Goal: Transaction & Acquisition: Purchase product/service

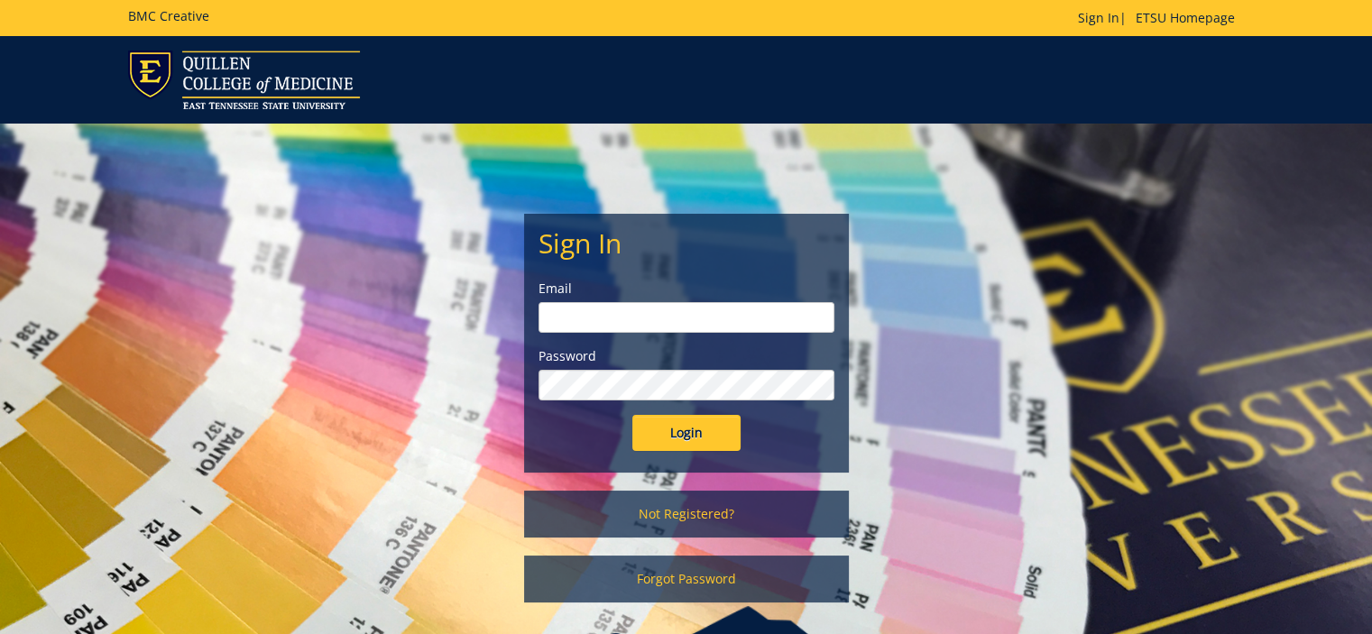
type input "etsuhealthprojects@etsu.edu"
click at [690, 436] on input "Login" at bounding box center [686, 433] width 108 height 36
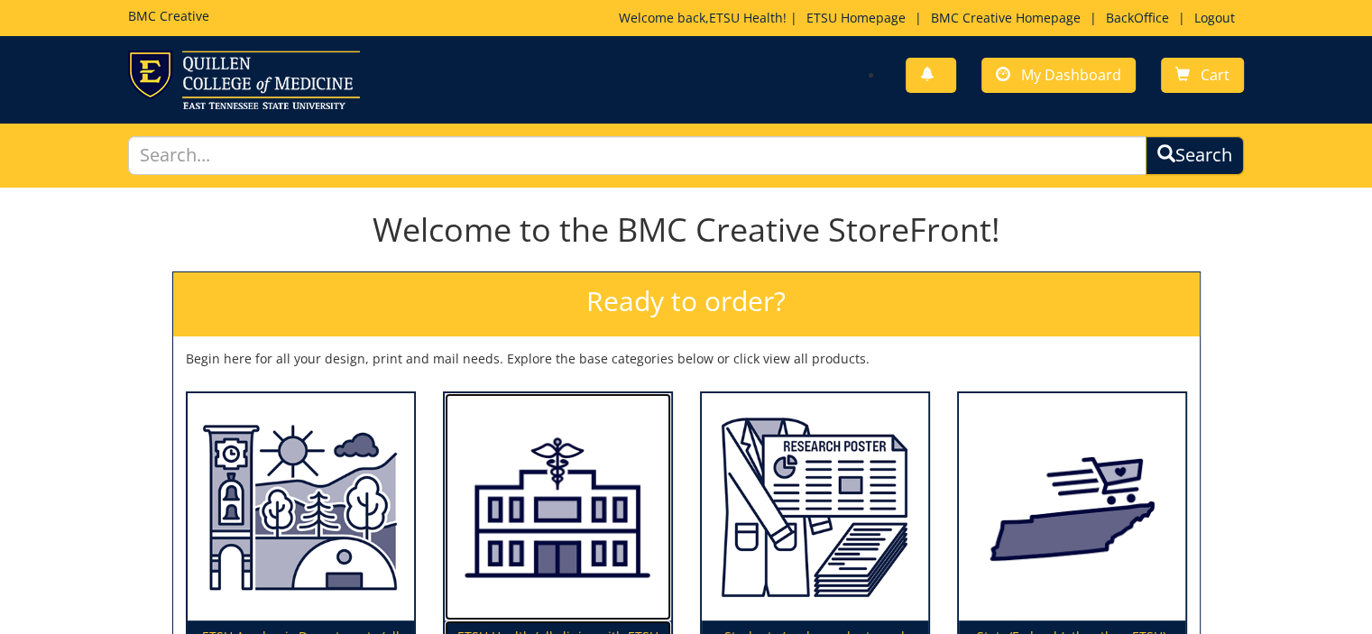
click at [609, 488] on img at bounding box center [558, 507] width 226 height 228
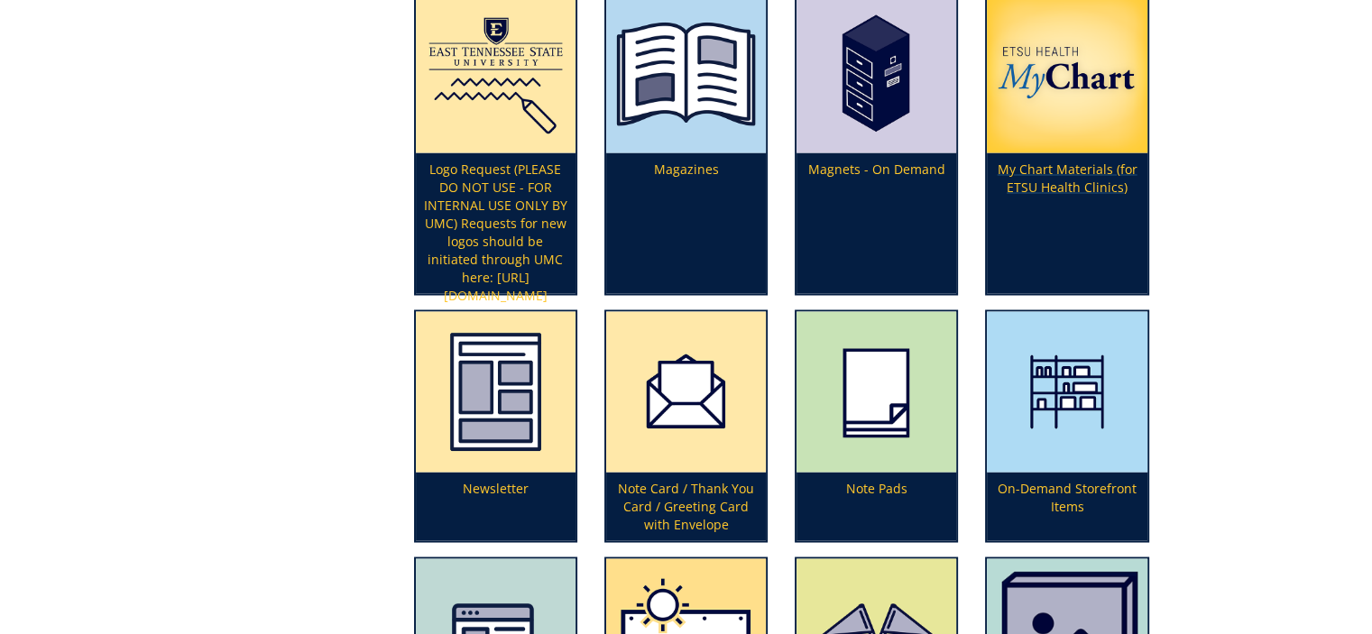
scroll to position [3290, 0]
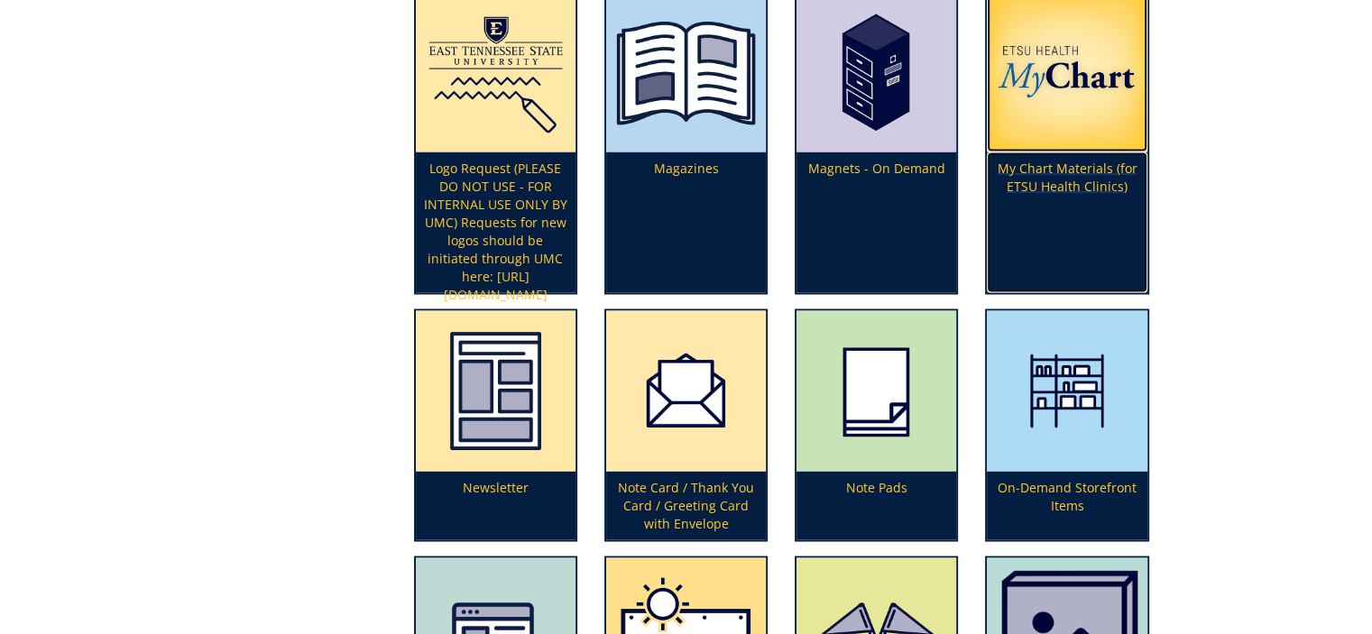
click at [1052, 177] on p "My Chart Materials (for ETSU Health Clinics)" at bounding box center [1067, 222] width 160 height 141
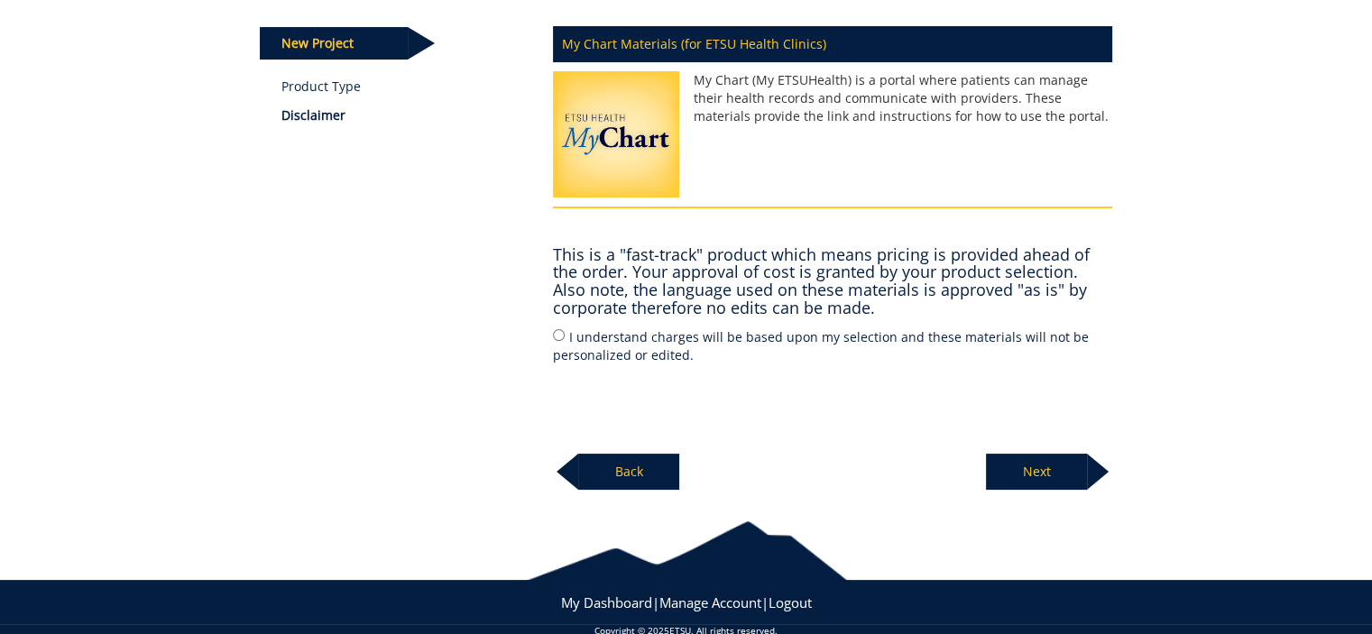
scroll to position [238, 0]
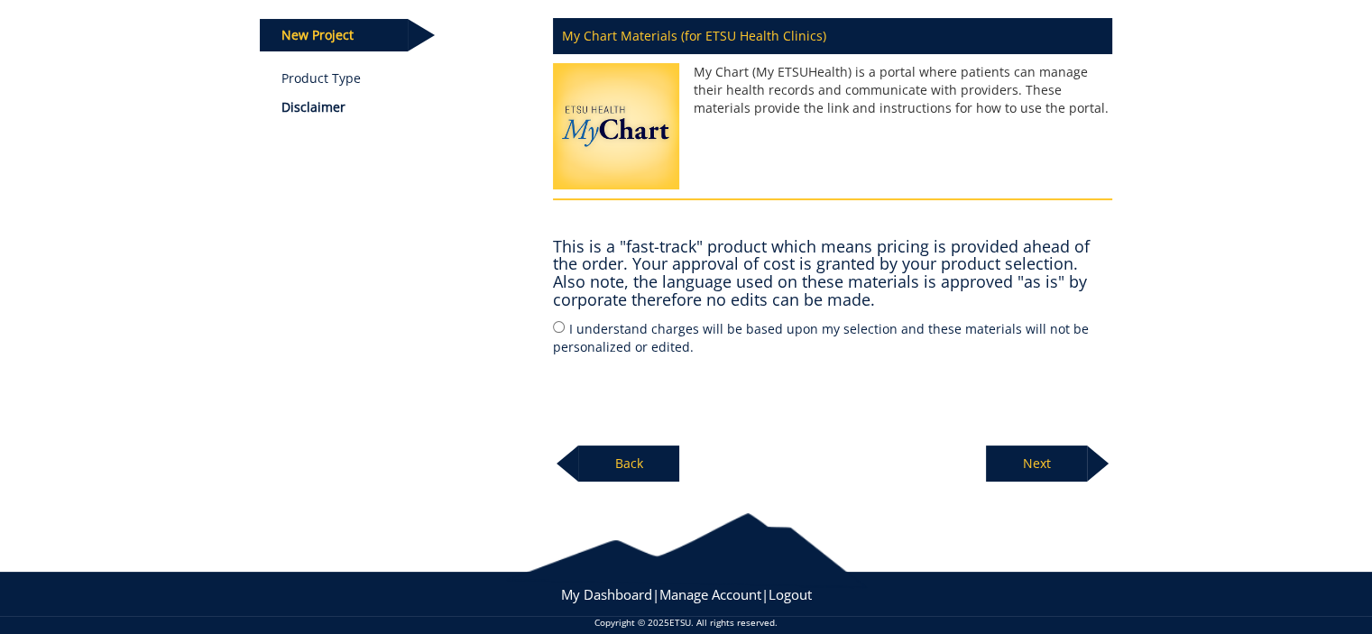
click at [796, 325] on label "I understand charges will be based upon my selection and these materials will n…" at bounding box center [832, 337] width 559 height 38
click at [565, 325] on input "I understand charges will be based upon my selection and these materials will n…" at bounding box center [559, 327] width 12 height 12
radio input "true"
click at [1014, 460] on p "Next" at bounding box center [1036, 464] width 101 height 36
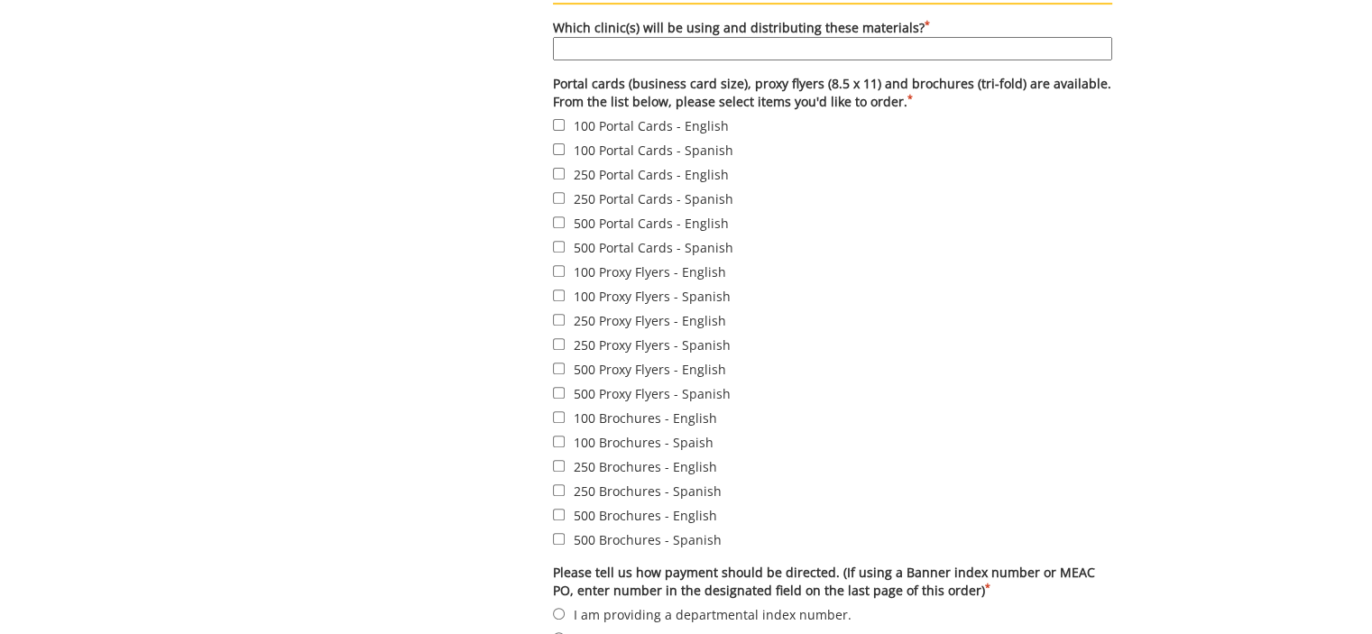
scroll to position [684, 0]
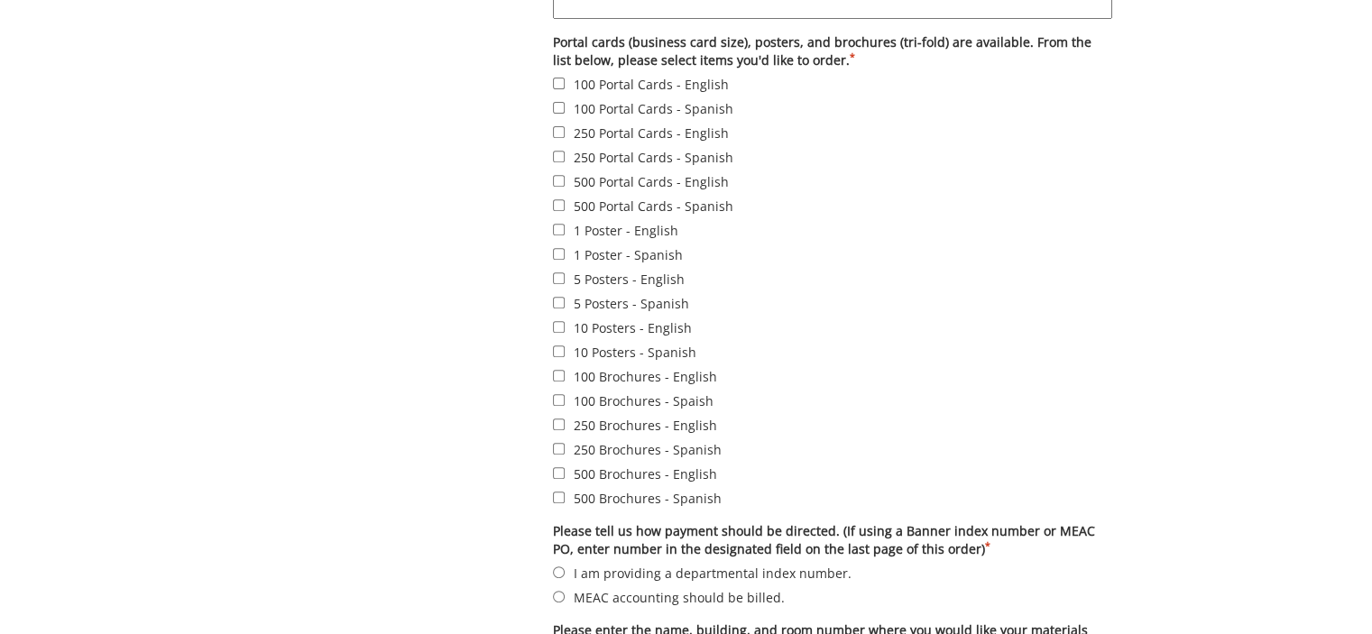
scroll to position [723, 0]
